Goal: Transaction & Acquisition: Download file/media

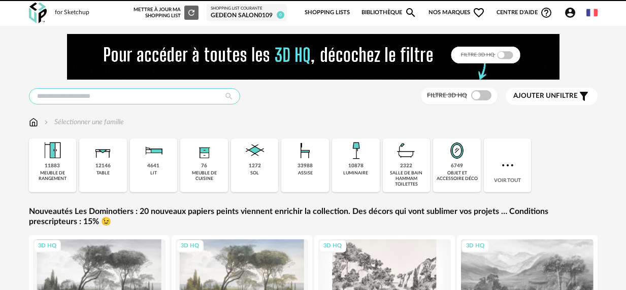
drag, startPoint x: 0, startPoint y: 0, endPoint x: 78, endPoint y: 101, distance: 127.4
click at [77, 102] on input "text" at bounding box center [134, 96] width 211 height 16
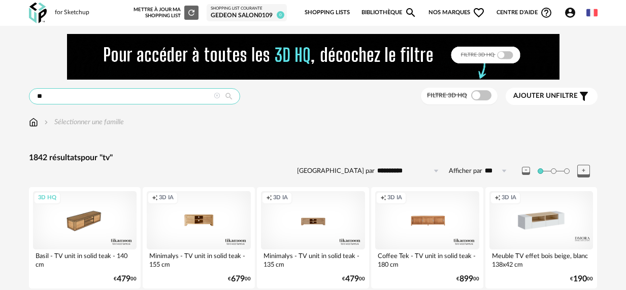
drag, startPoint x: 87, startPoint y: 97, endPoint x: -8, endPoint y: 95, distance: 94.4
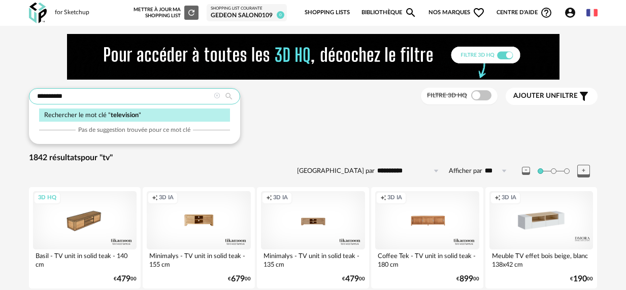
type input "**********"
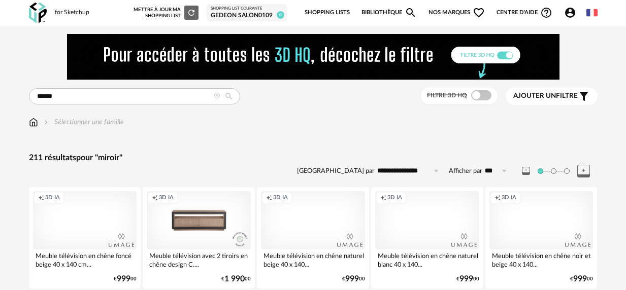
type input "******"
type input "**********"
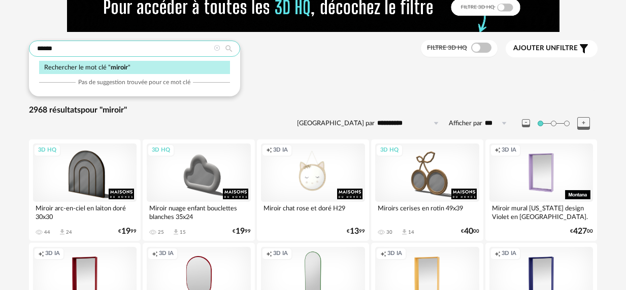
scroll to position [52, 0]
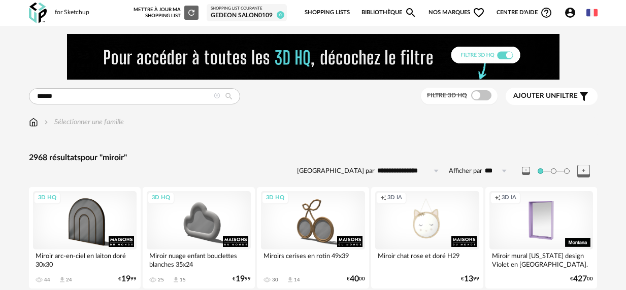
drag, startPoint x: 343, startPoint y: 115, endPoint x: 341, endPoint y: 129, distance: 14.8
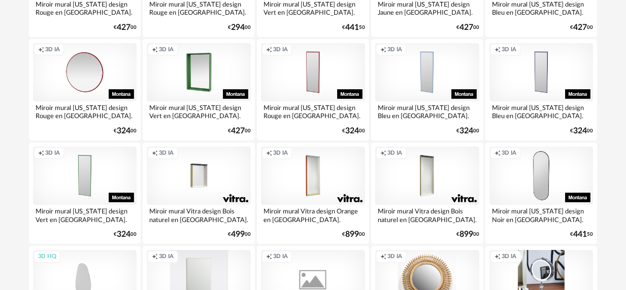
scroll to position [367, 0]
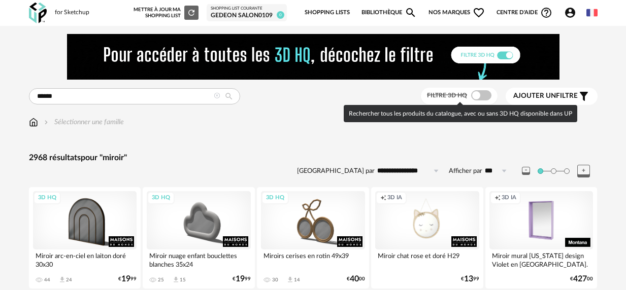
click at [474, 97] on span at bounding box center [481, 95] width 20 height 10
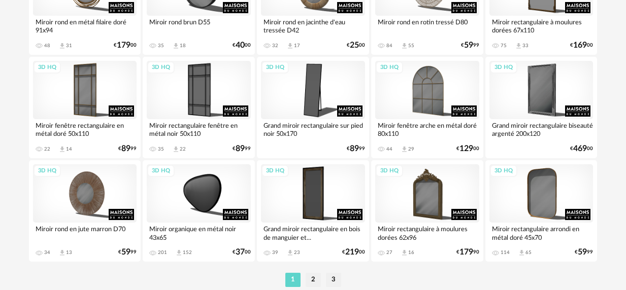
scroll to position [2033, 0]
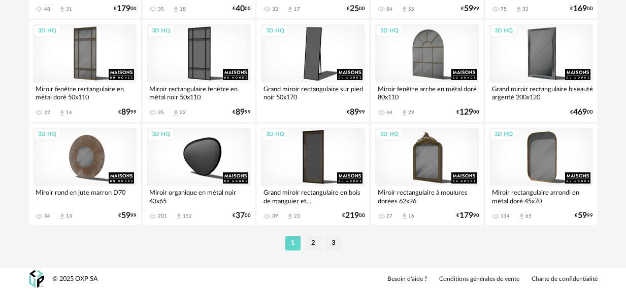
drag, startPoint x: 313, startPoint y: 237, endPoint x: 312, endPoint y: 244, distance: 6.7
click at [313, 237] on li "2" at bounding box center [313, 243] width 15 height 14
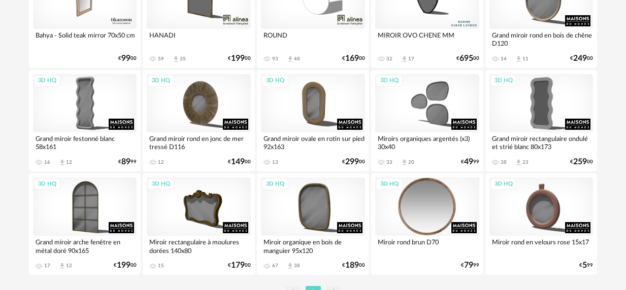
scroll to position [2033, 0]
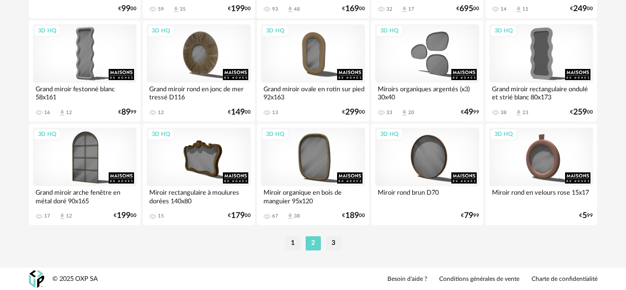
drag, startPoint x: 333, startPoint y: 241, endPoint x: 351, endPoint y: 281, distance: 44.1
click at [333, 241] on li "3" at bounding box center [333, 243] width 15 height 14
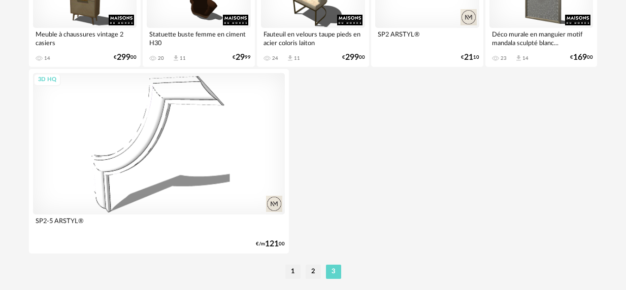
scroll to position [1287, 0]
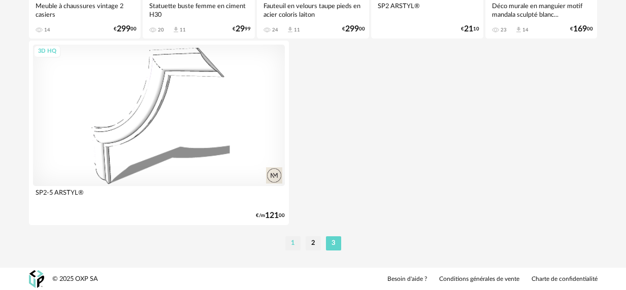
click at [296, 240] on li "1" at bounding box center [292, 243] width 15 height 14
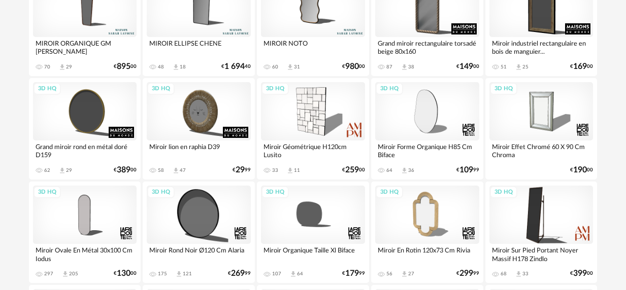
scroll to position [326, 0]
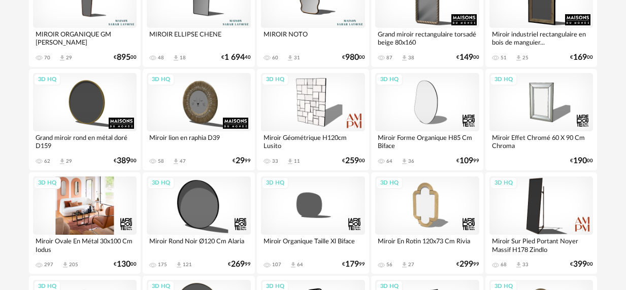
click at [62, 224] on div "3D HQ" at bounding box center [85, 206] width 104 height 58
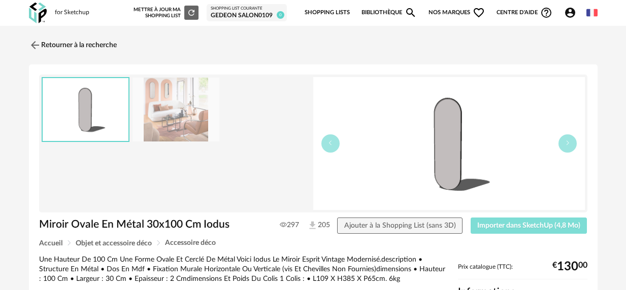
click at [520, 225] on span "Importer dans SketchUp (4,8 Mo)" at bounding box center [528, 225] width 103 height 7
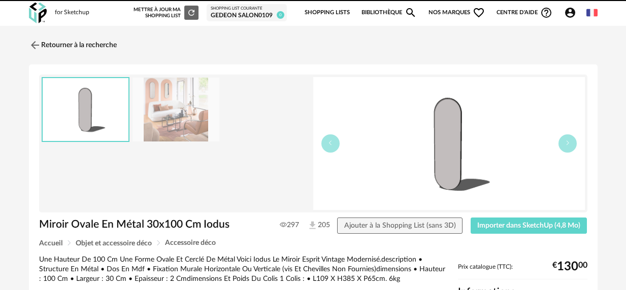
scroll to position [1, 0]
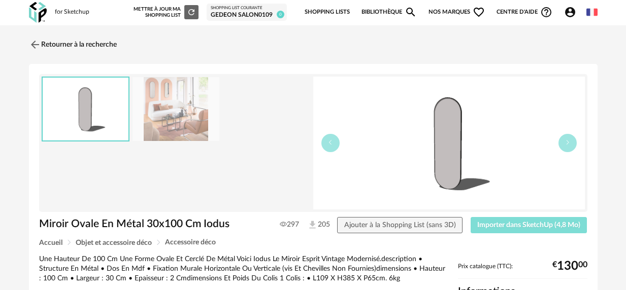
click at [500, 224] on span "Importer dans SketchUp (4,8 Mo)" at bounding box center [528, 225] width 103 height 7
